Goal: Information Seeking & Learning: Find specific fact

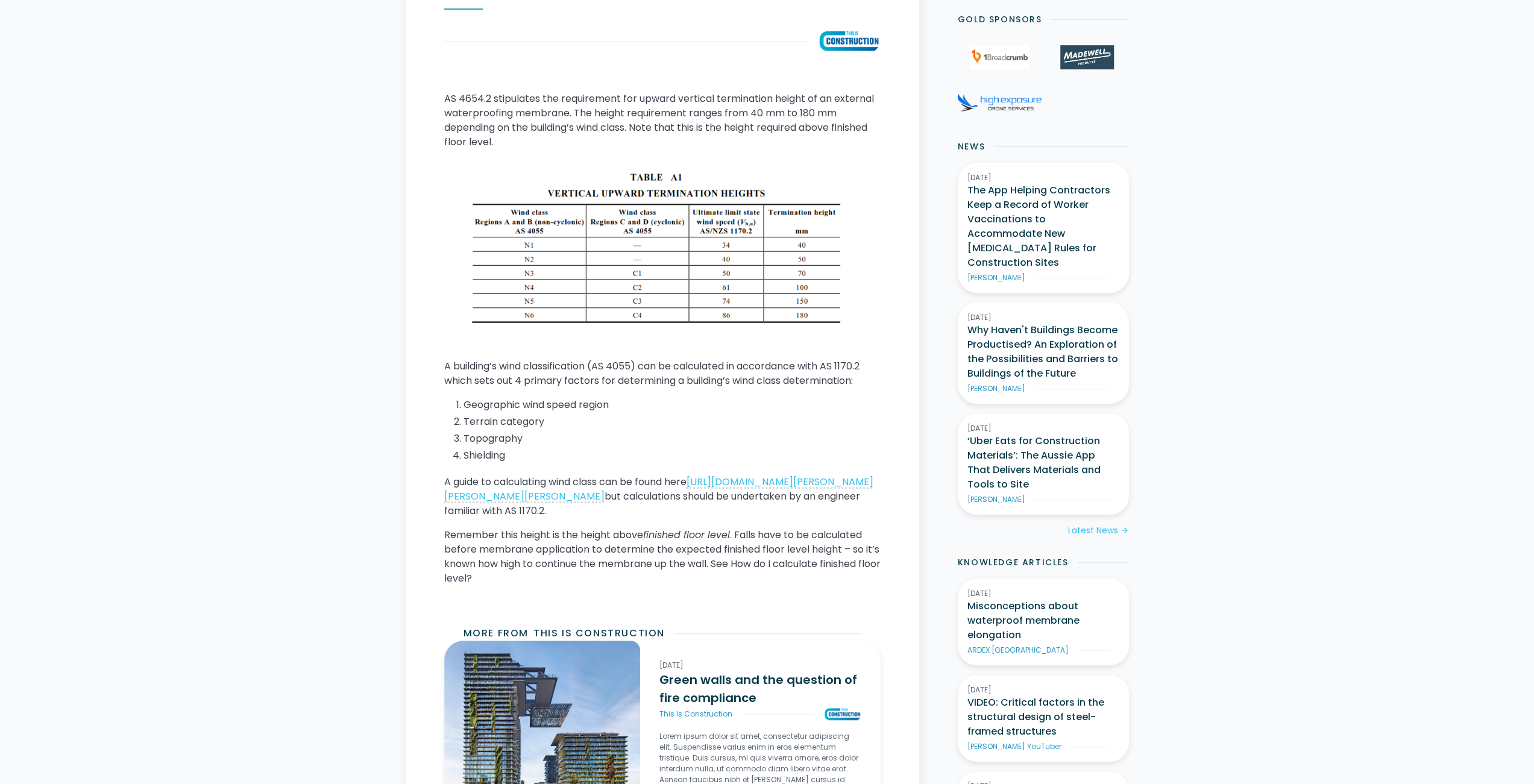
scroll to position [565, 0]
click at [681, 494] on link "https://www.monier.com.au/-/media/monier/feature/professionals/manuals/monier-g…" at bounding box center [659, 487] width 430 height 28
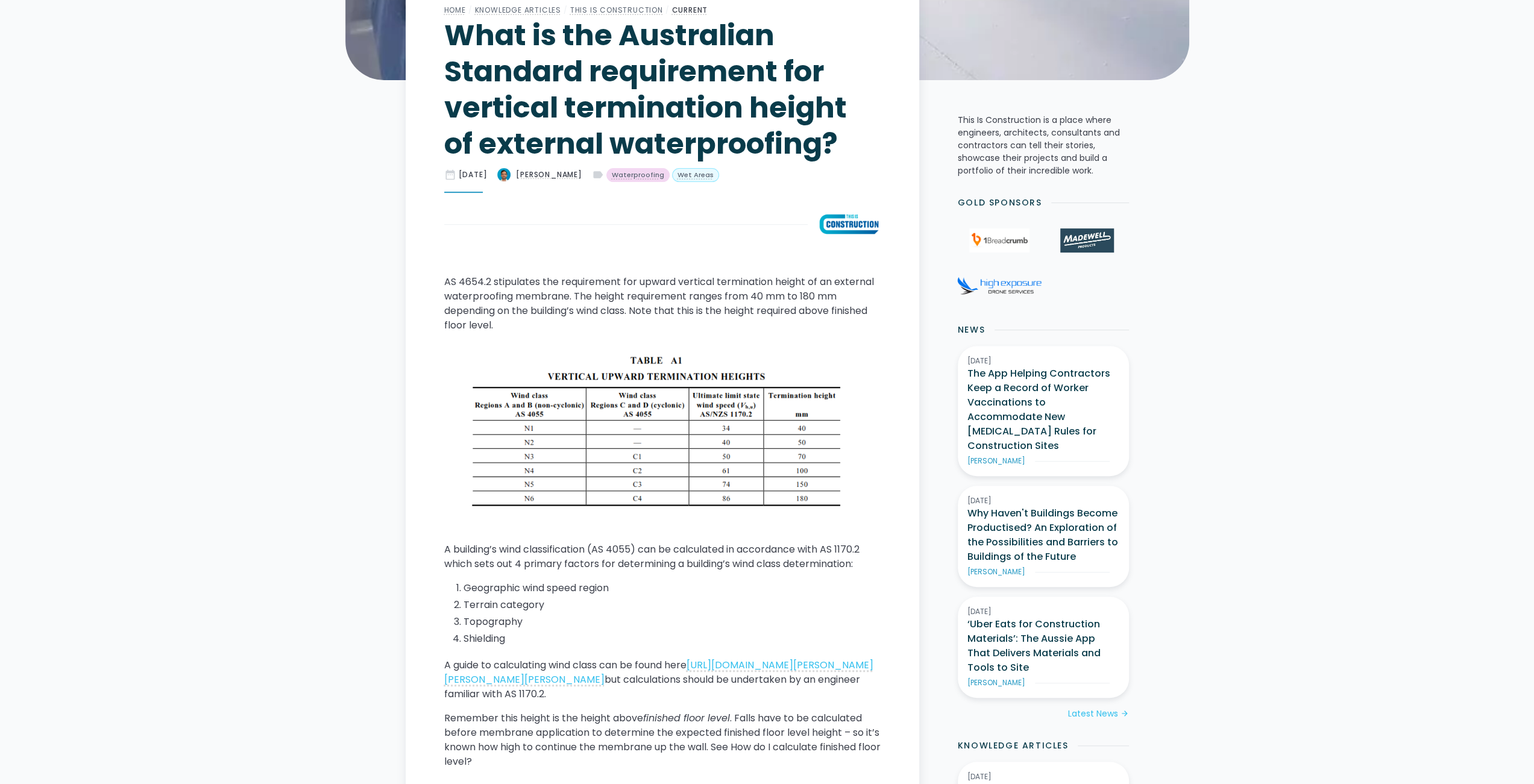
scroll to position [385, 0]
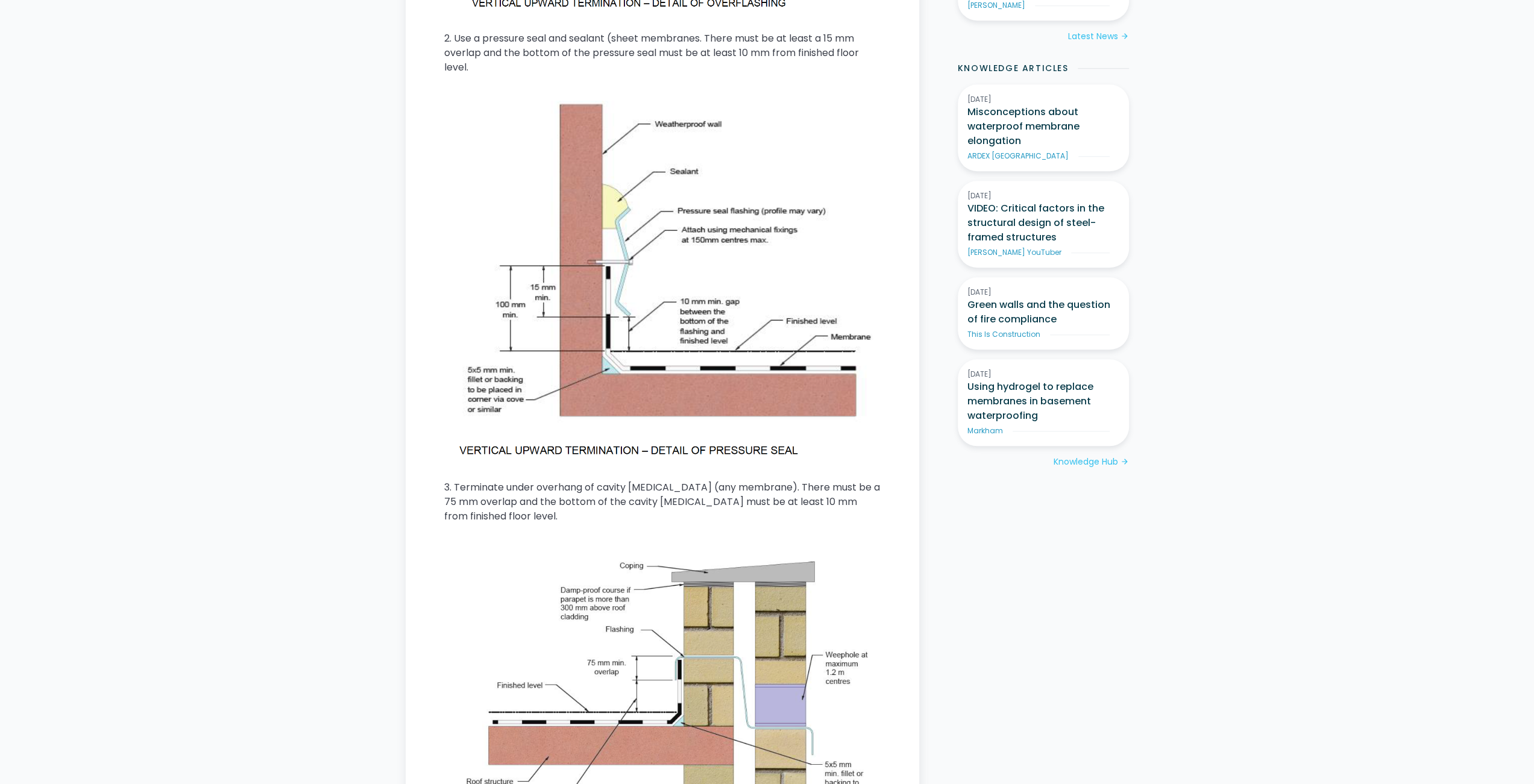
scroll to position [817, 0]
